Goal: Task Accomplishment & Management: Manage account settings

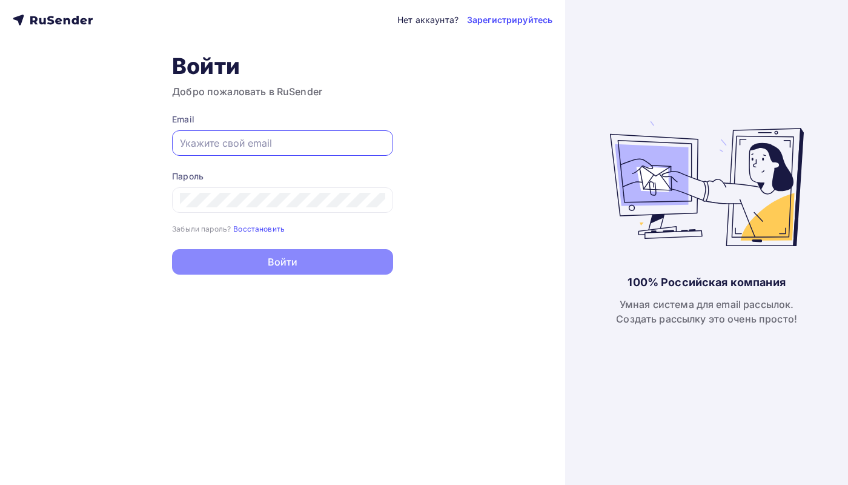
click at [267, 142] on input "text" at bounding box center [282, 143] width 205 height 15
click at [219, 136] on input "text" at bounding box center [282, 143] width 205 height 15
paste input "[EMAIL_ADDRESS][DOMAIN_NAME]"
type input "[EMAIL_ADDRESS][DOMAIN_NAME]"
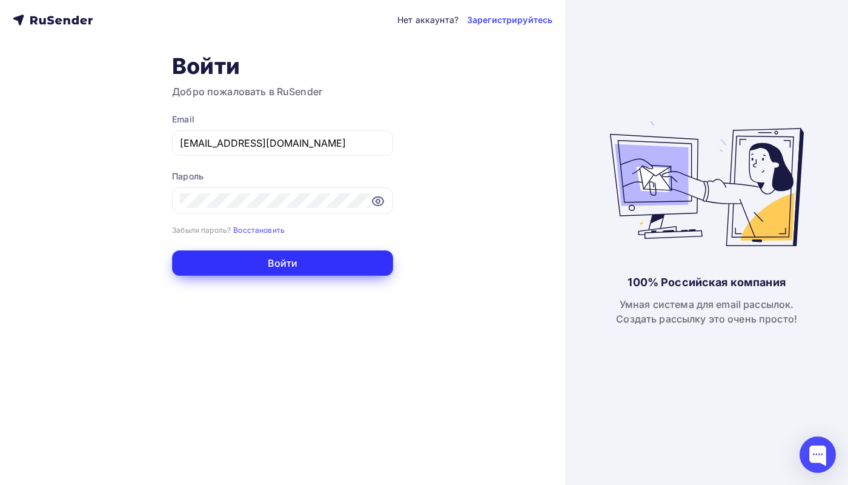
click at [273, 263] on button "Войти" at bounding box center [282, 262] width 221 height 25
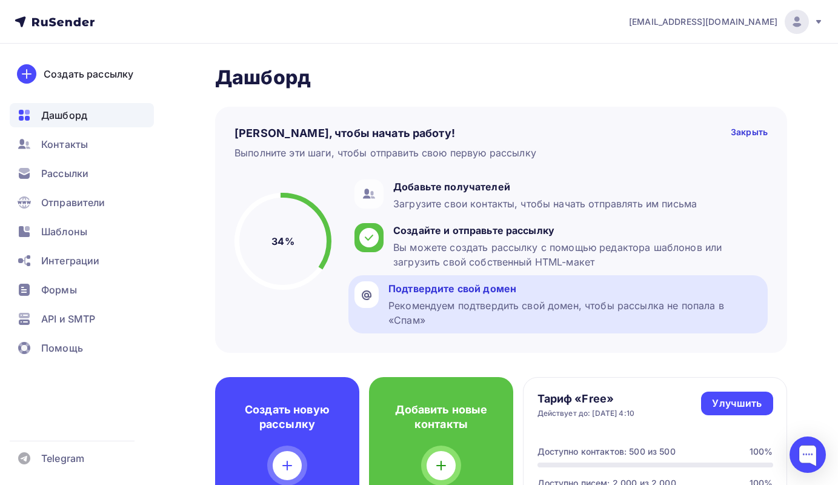
click at [416, 290] on div "Подтвердите свой домен" at bounding box center [574, 288] width 373 height 15
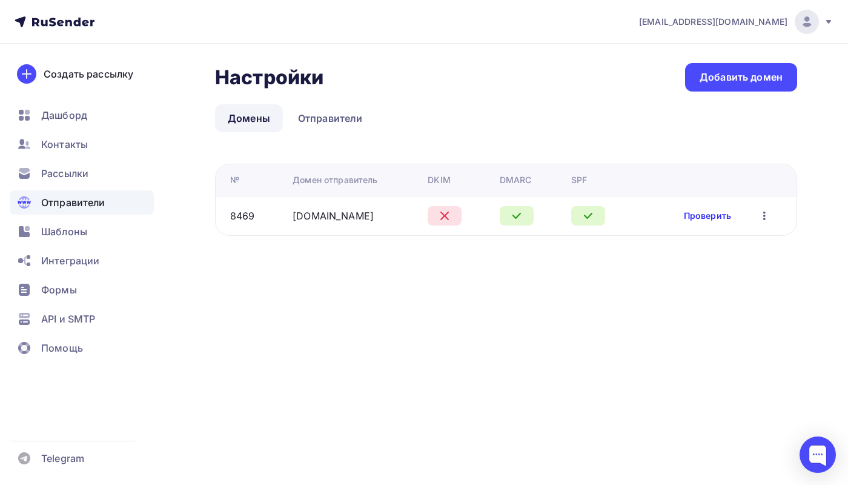
click at [710, 220] on link "Проверить" at bounding box center [707, 216] width 47 height 12
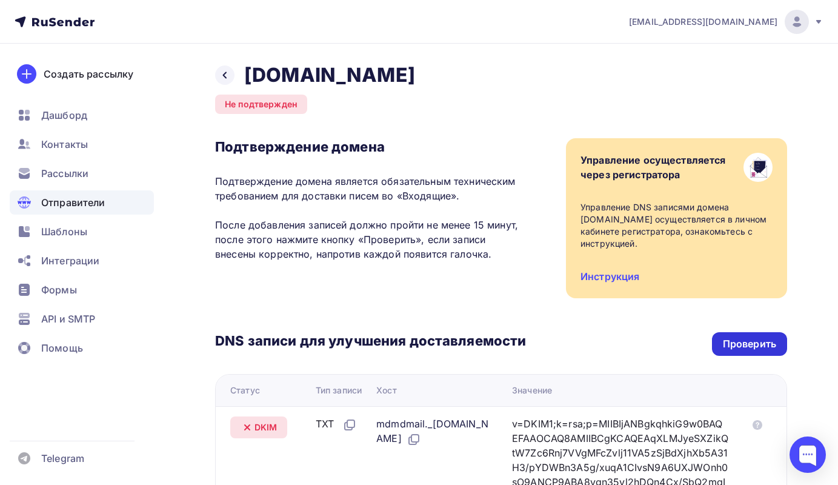
click at [745, 339] on div "Проверить" at bounding box center [749, 344] width 53 height 14
